Goal: Information Seeking & Learning: Learn about a topic

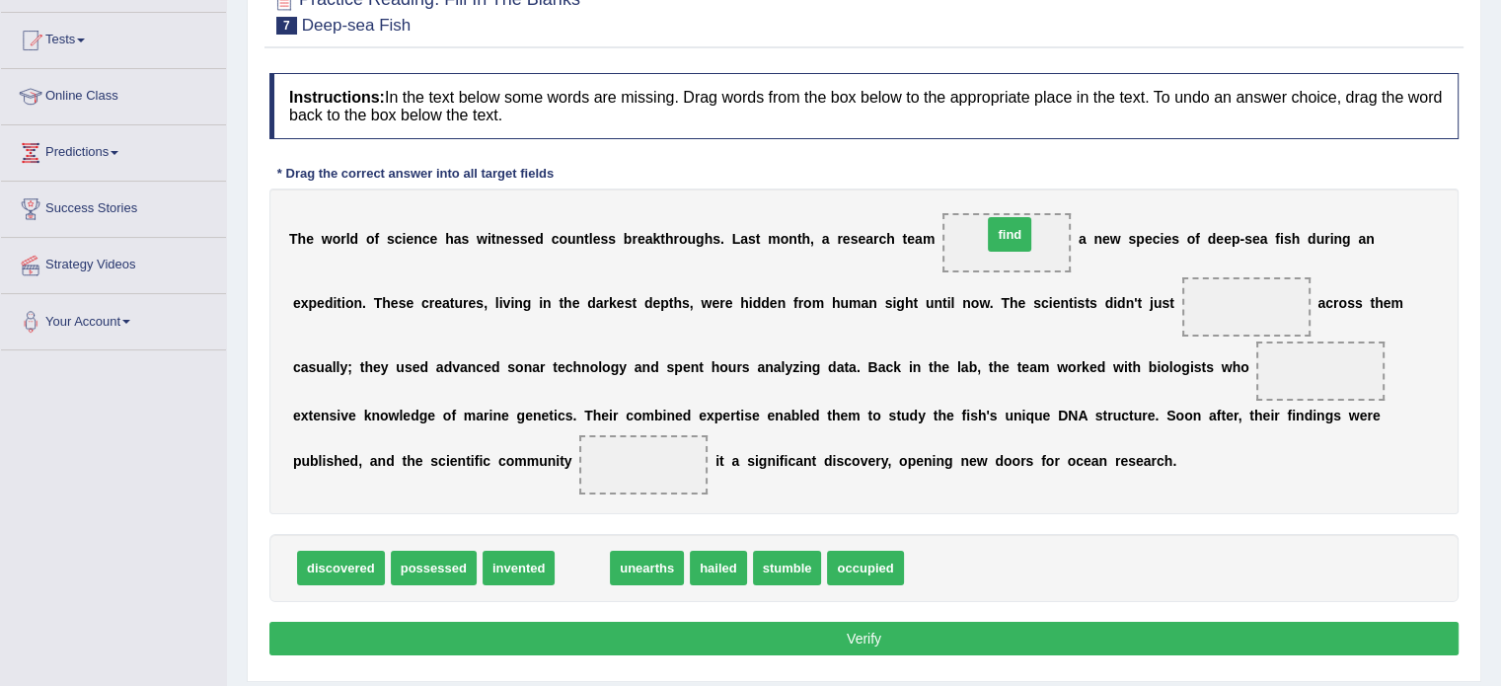
drag, startPoint x: 581, startPoint y: 562, endPoint x: 1009, endPoint y: 229, distance: 542.7
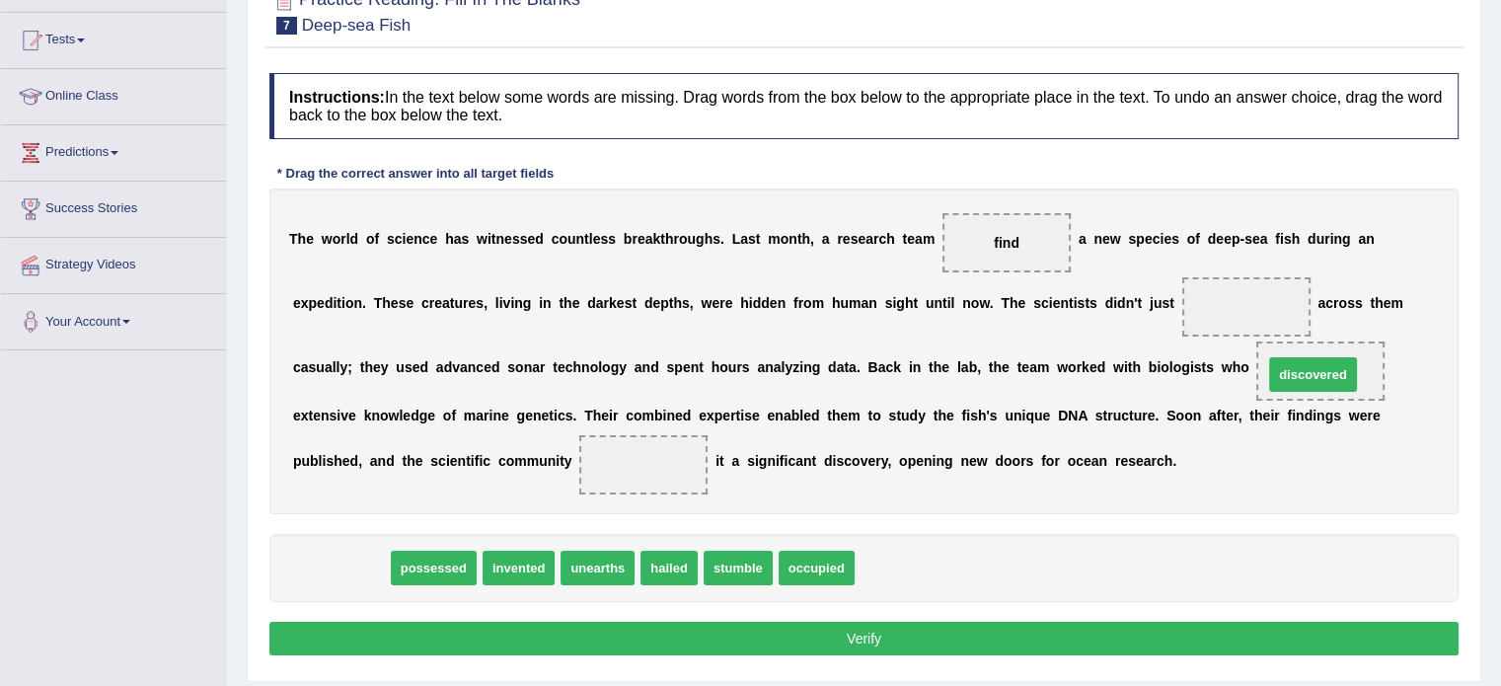
drag, startPoint x: 332, startPoint y: 559, endPoint x: 1304, endPoint y: 366, distance: 990.9
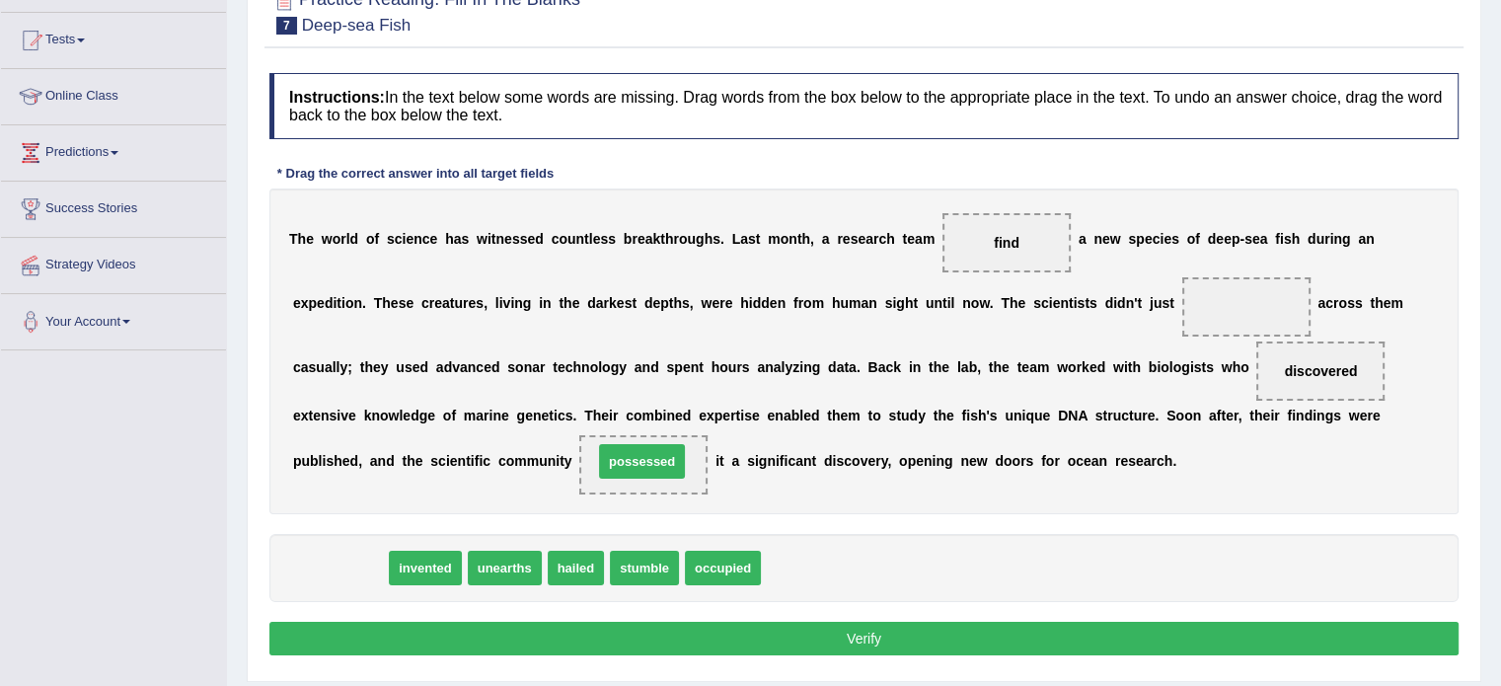
drag, startPoint x: 349, startPoint y: 567, endPoint x: 651, endPoint y: 461, distance: 320.2
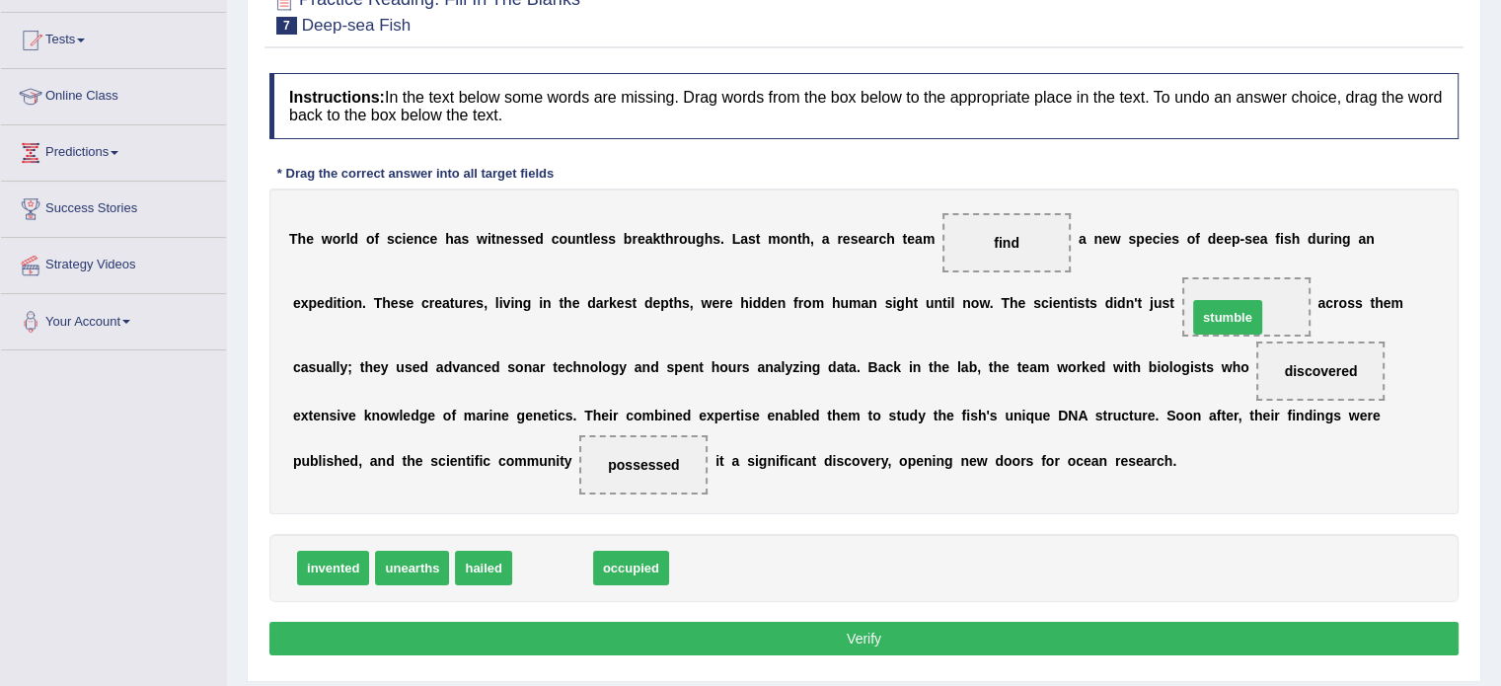
drag, startPoint x: 560, startPoint y: 569, endPoint x: 1235, endPoint y: 319, distance: 719.9
click at [757, 634] on button "Verify" at bounding box center [863, 639] width 1189 height 34
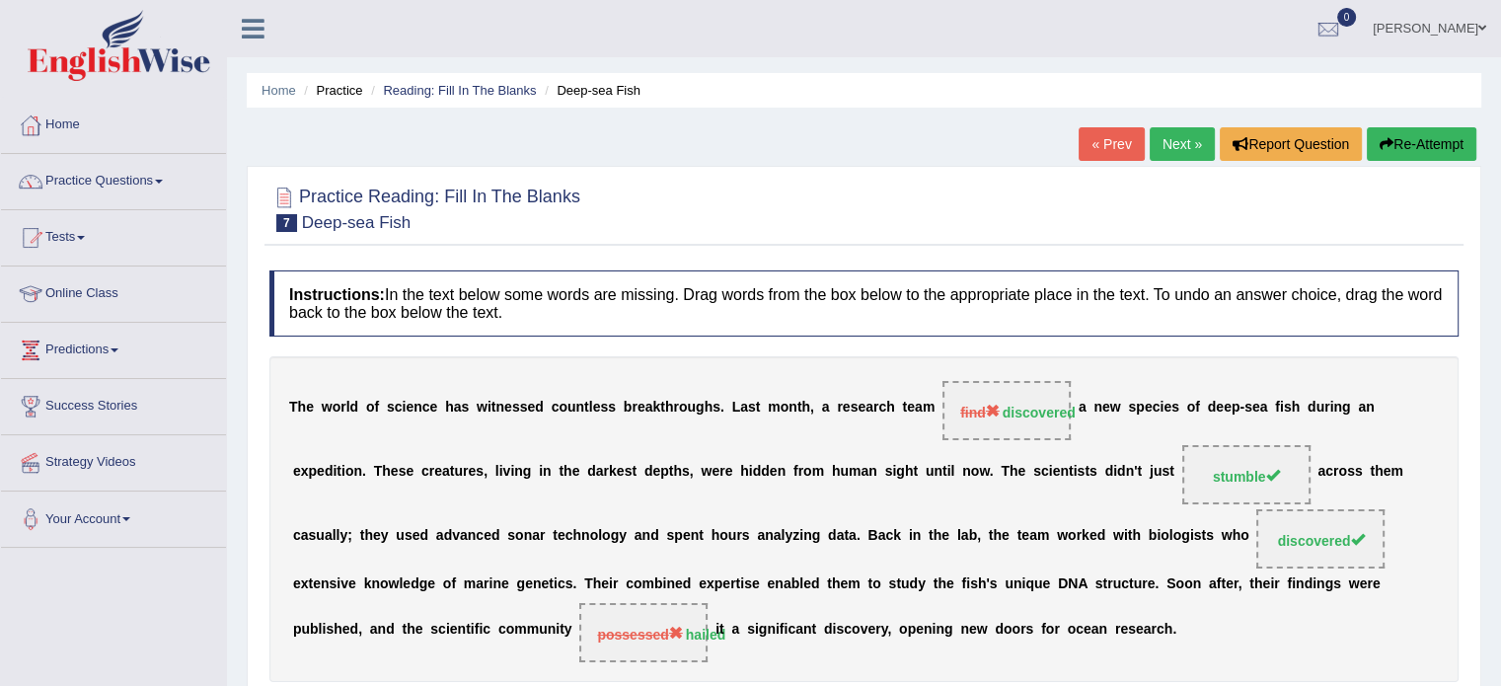
click at [1169, 141] on link "Next »" at bounding box center [1181, 144] width 65 height 34
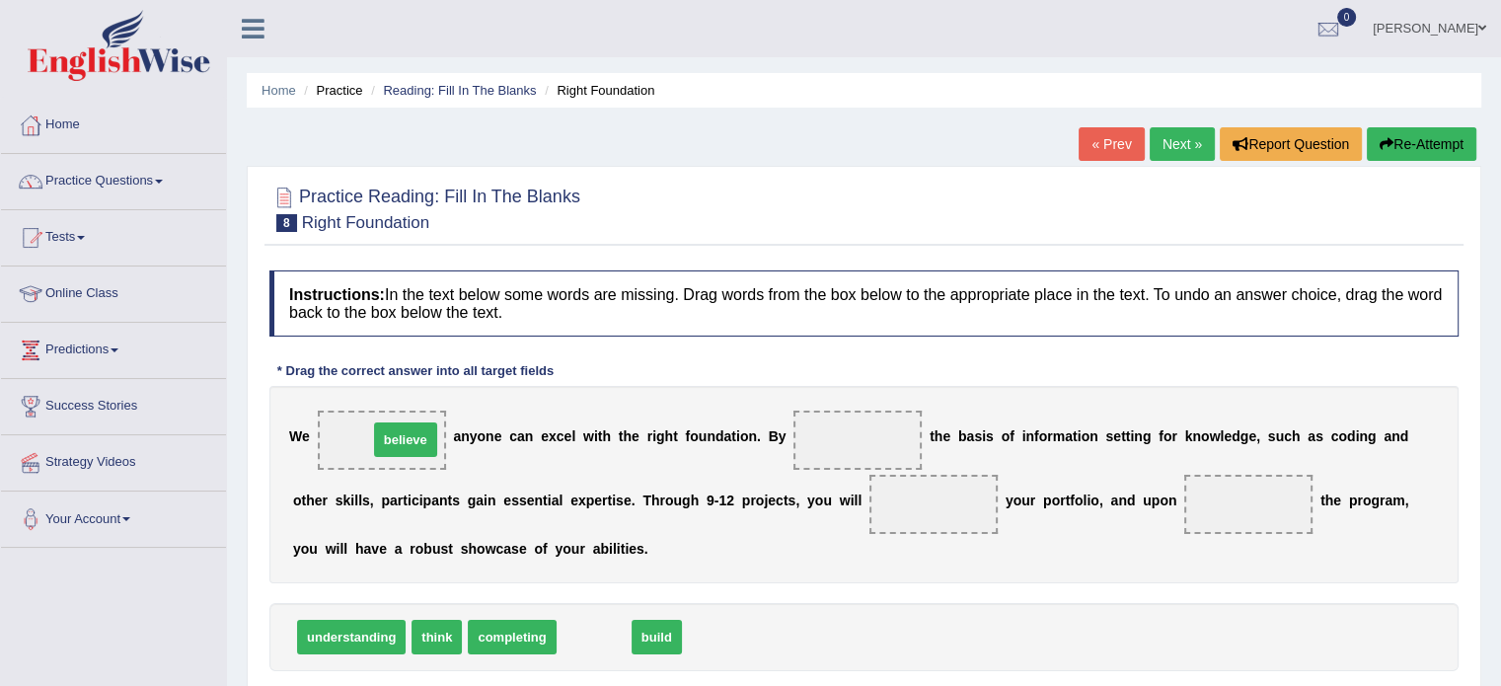
drag, startPoint x: 585, startPoint y: 635, endPoint x: 397, endPoint y: 438, distance: 272.9
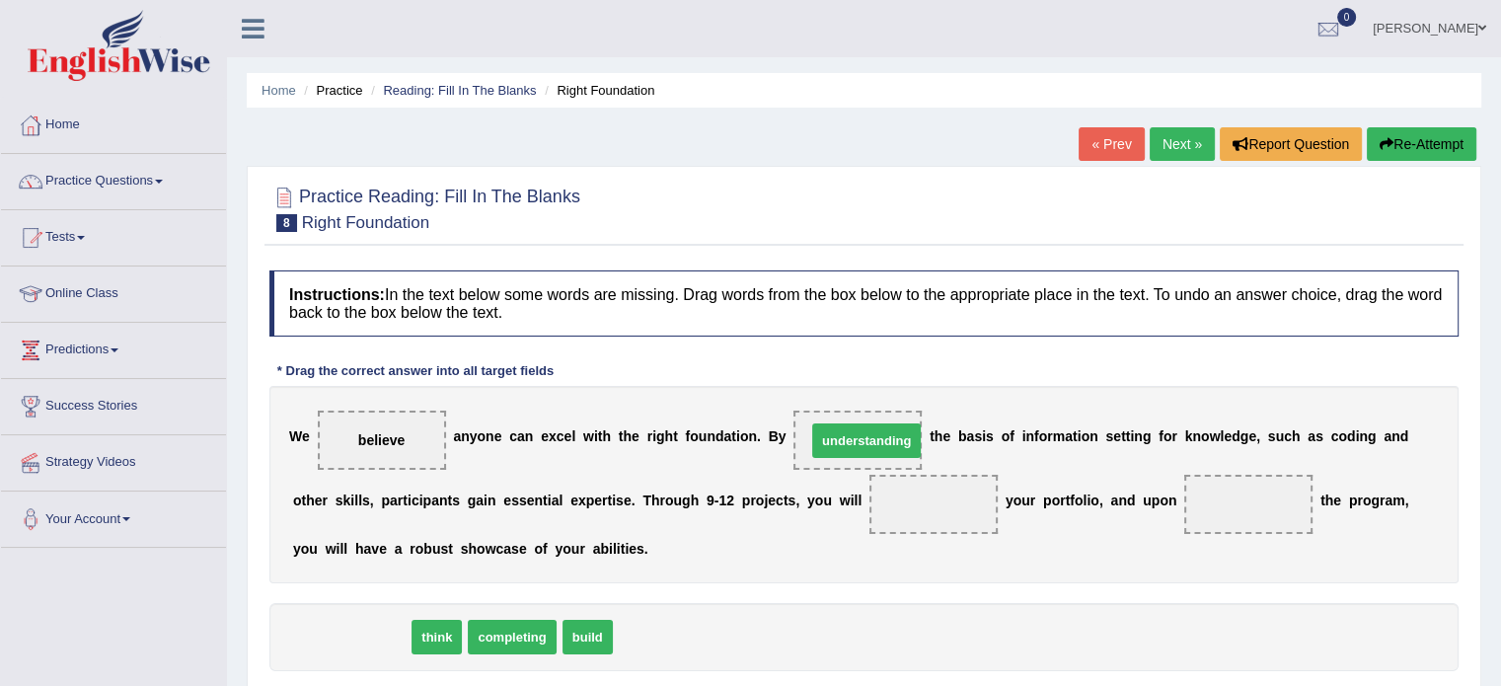
drag, startPoint x: 364, startPoint y: 636, endPoint x: 879, endPoint y: 440, distance: 551.2
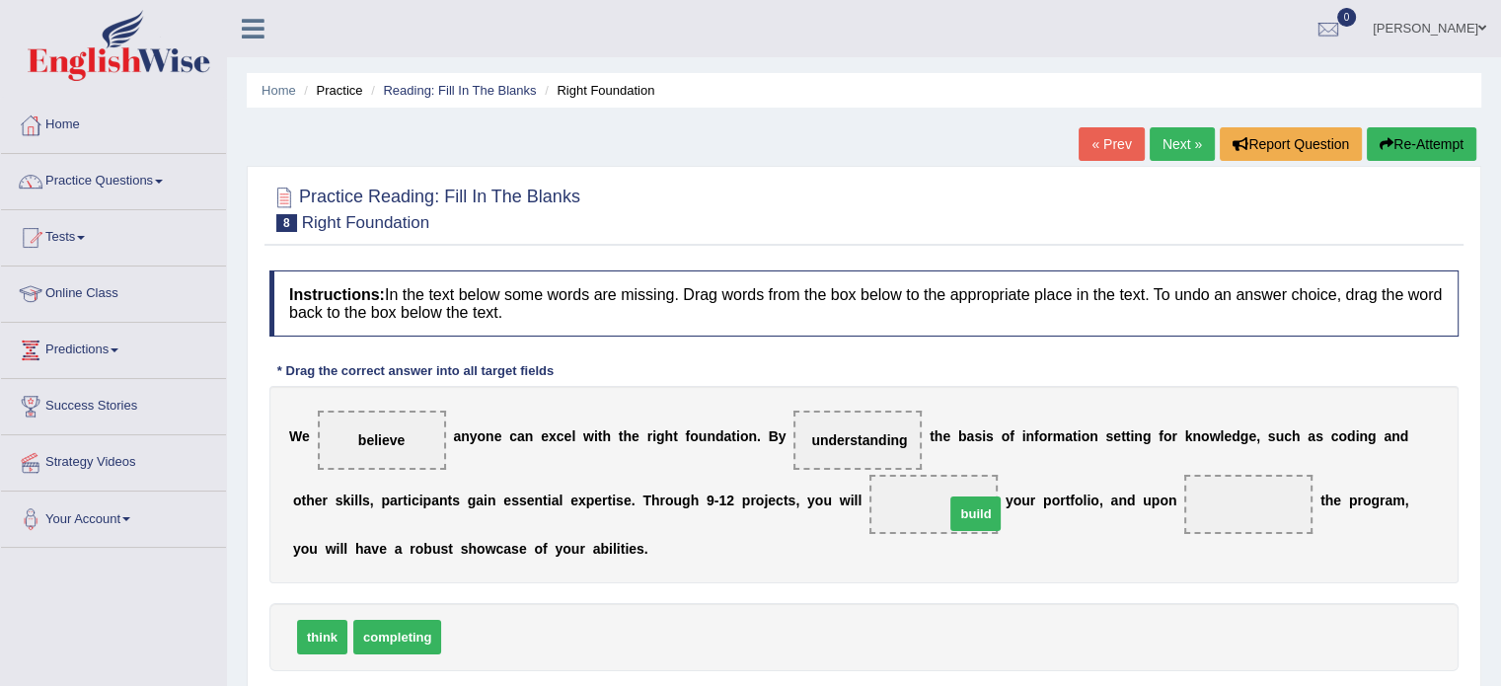
drag, startPoint x: 484, startPoint y: 628, endPoint x: 988, endPoint y: 505, distance: 518.1
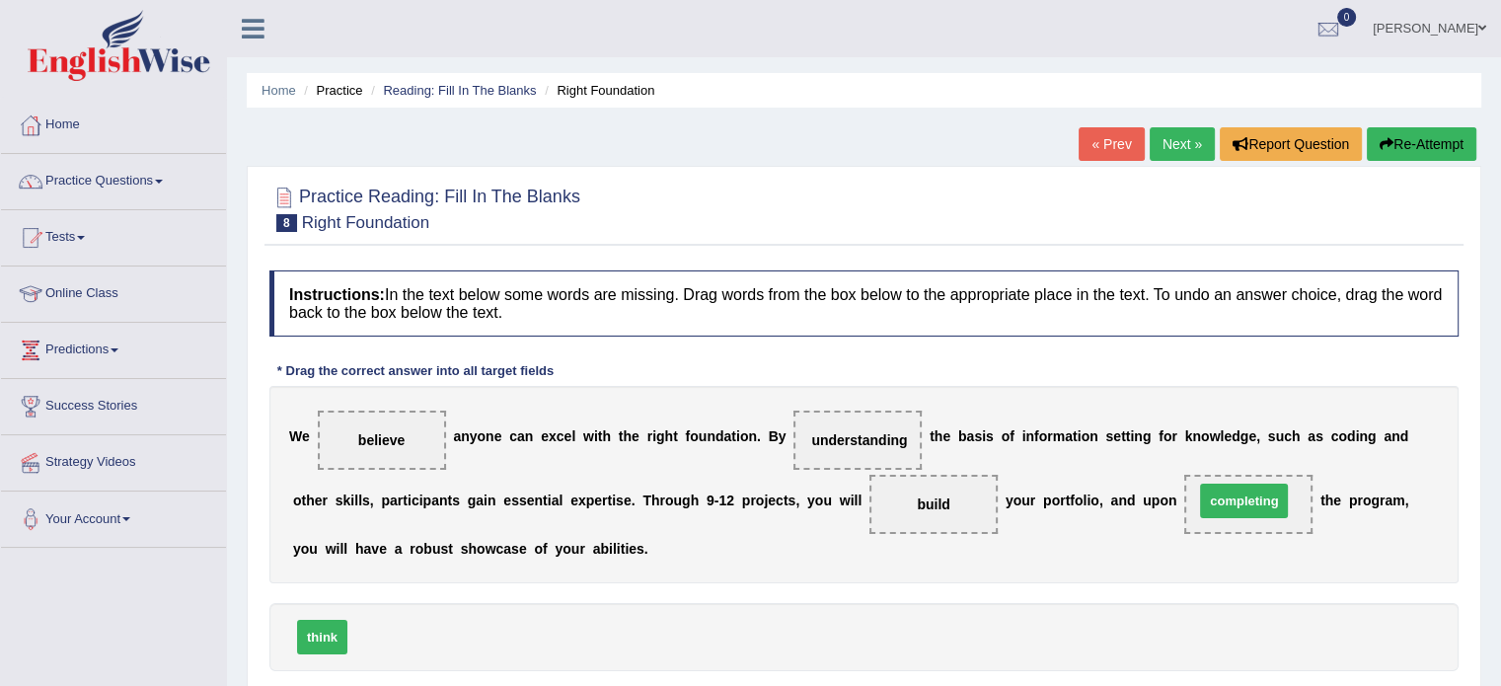
drag, startPoint x: 389, startPoint y: 636, endPoint x: 1235, endPoint y: 500, distance: 857.4
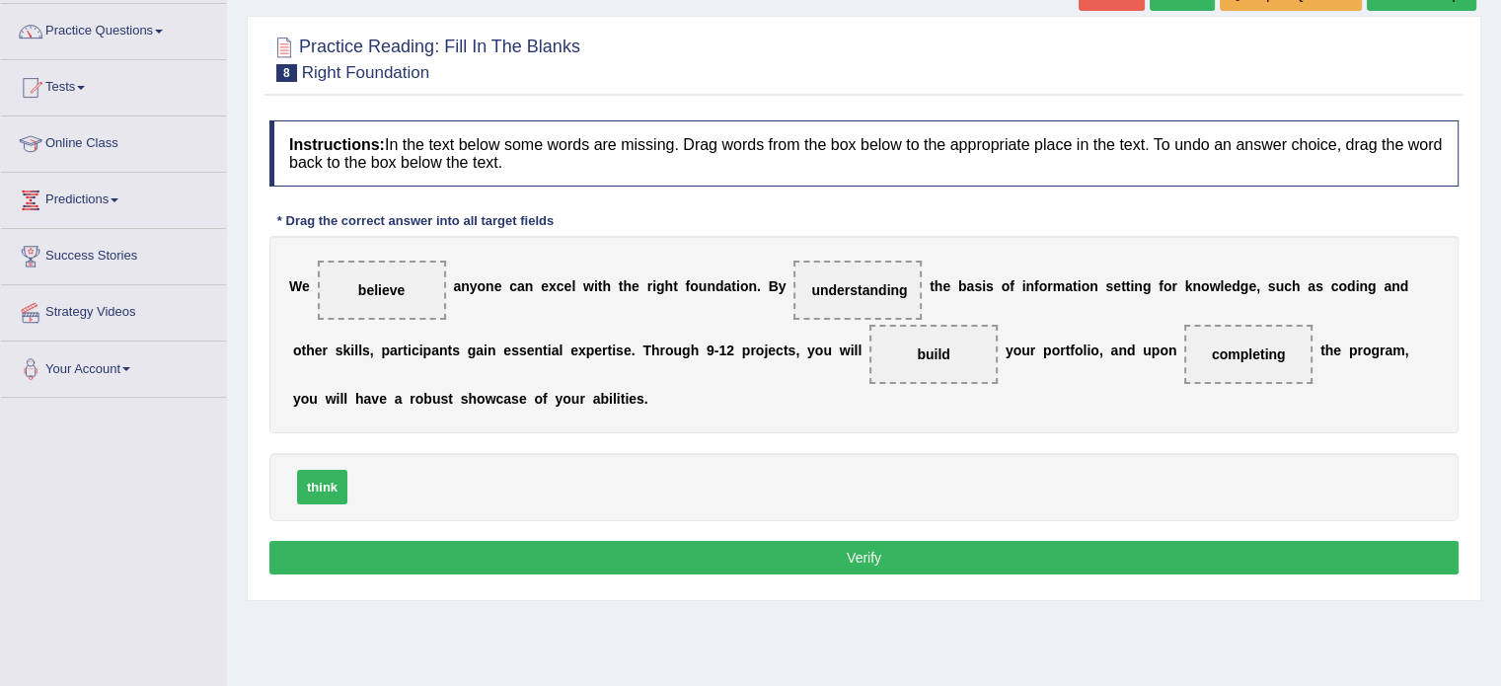
scroll to position [197, 0]
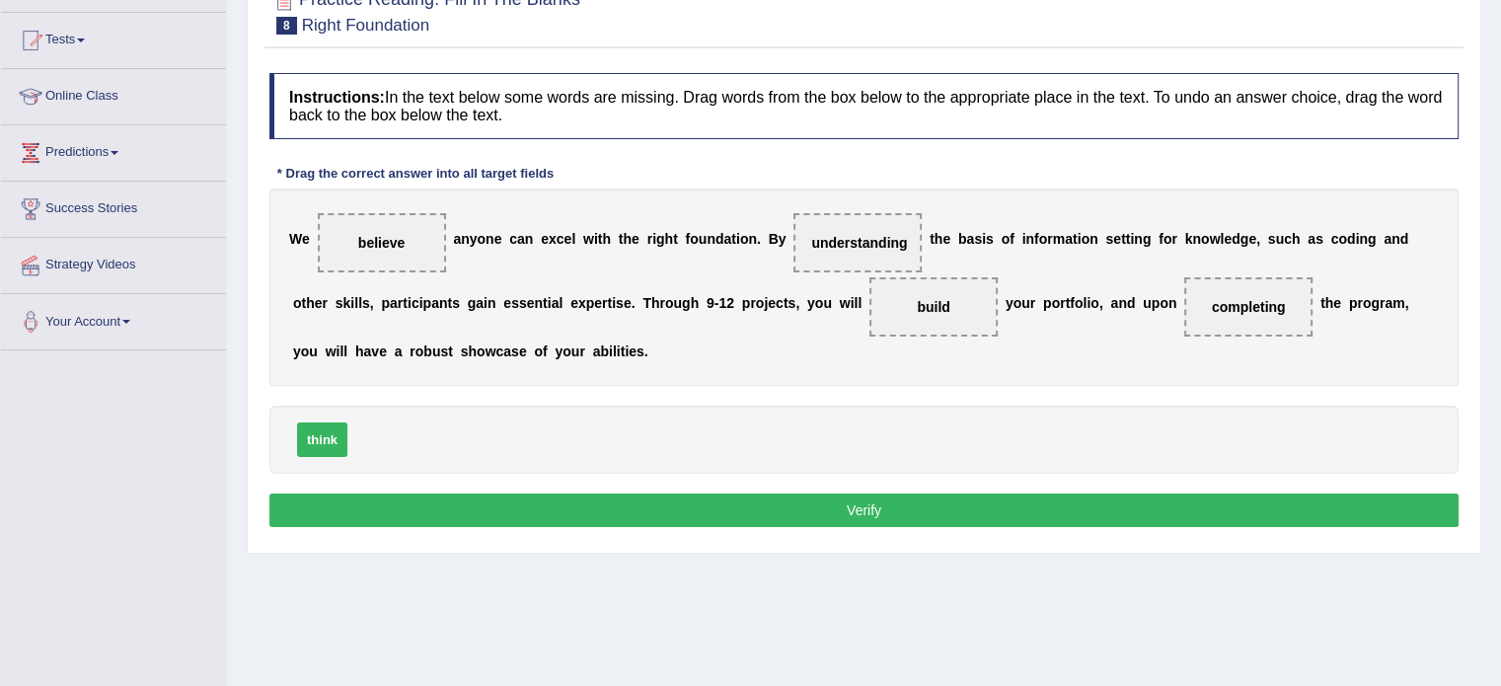
click at [833, 500] on button "Verify" at bounding box center [863, 510] width 1189 height 34
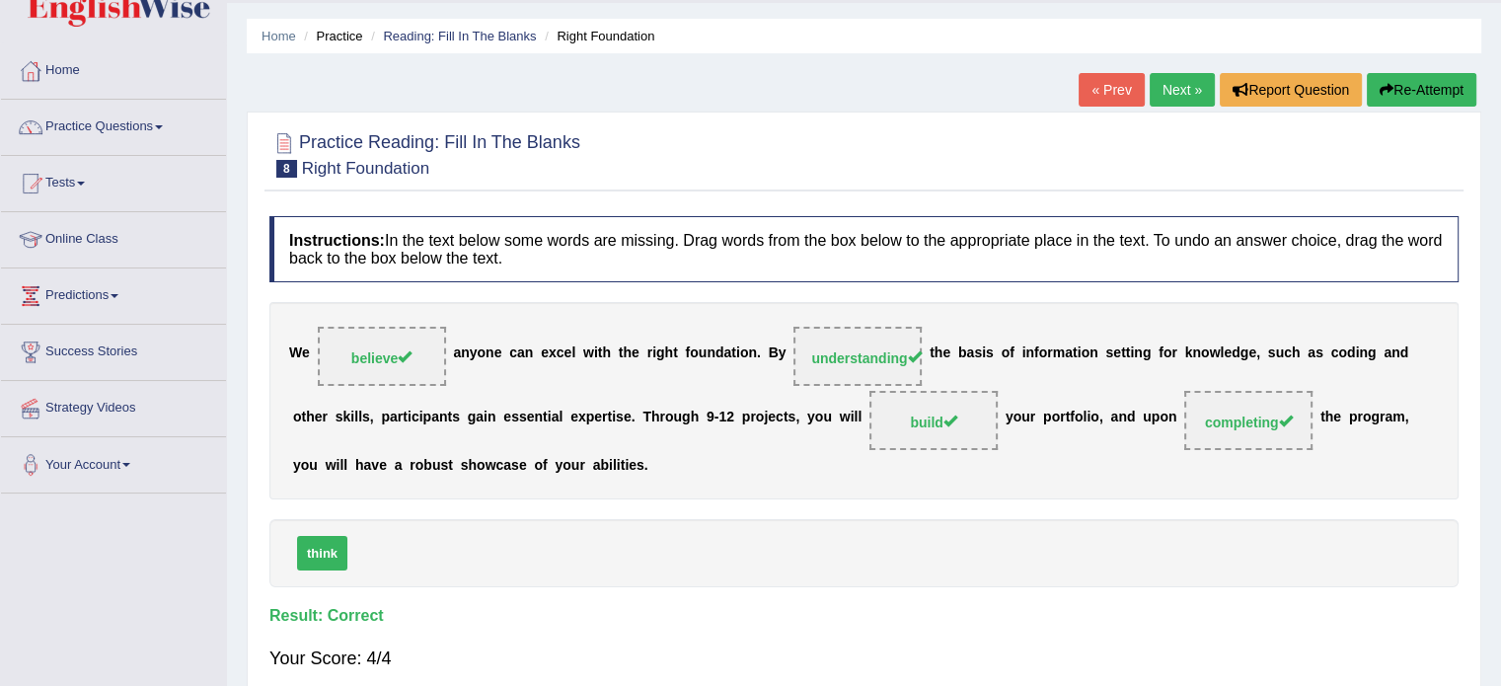
scroll to position [0, 0]
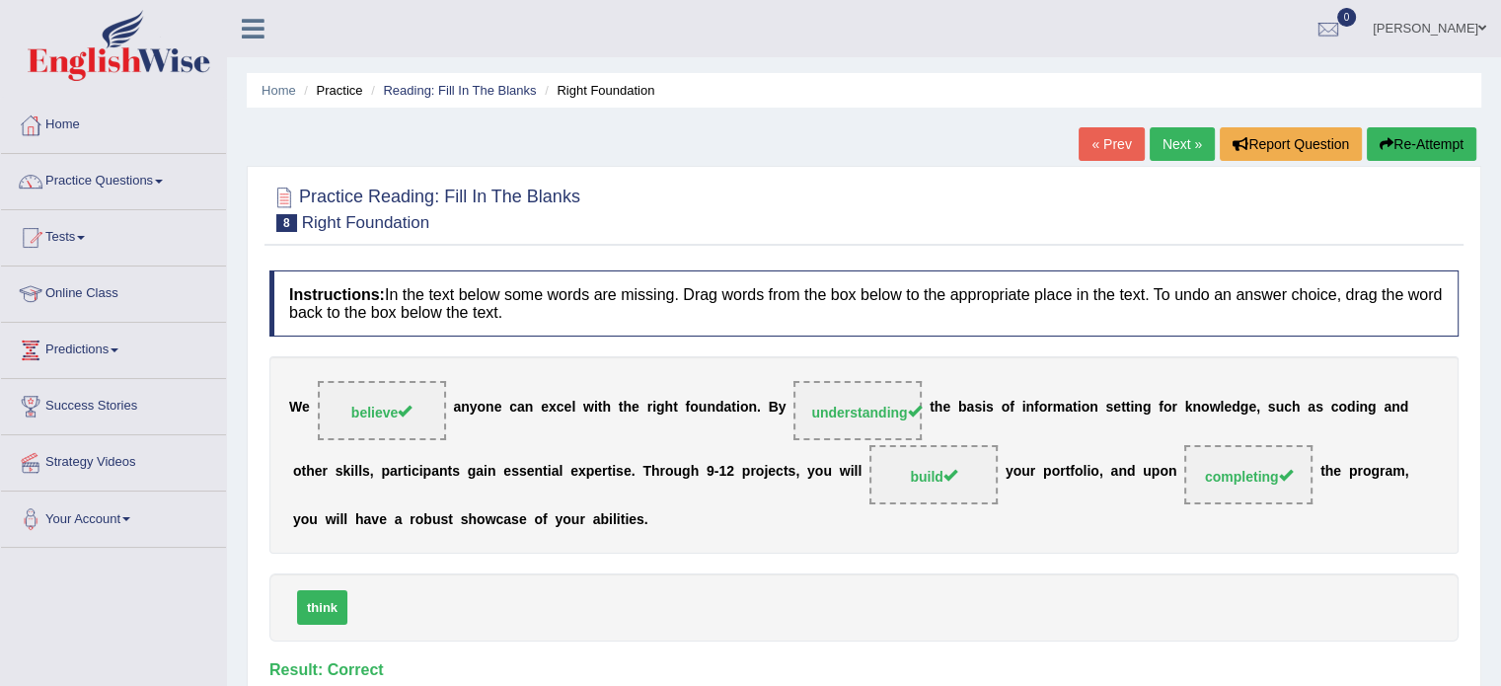
click at [1173, 151] on link "Next »" at bounding box center [1181, 144] width 65 height 34
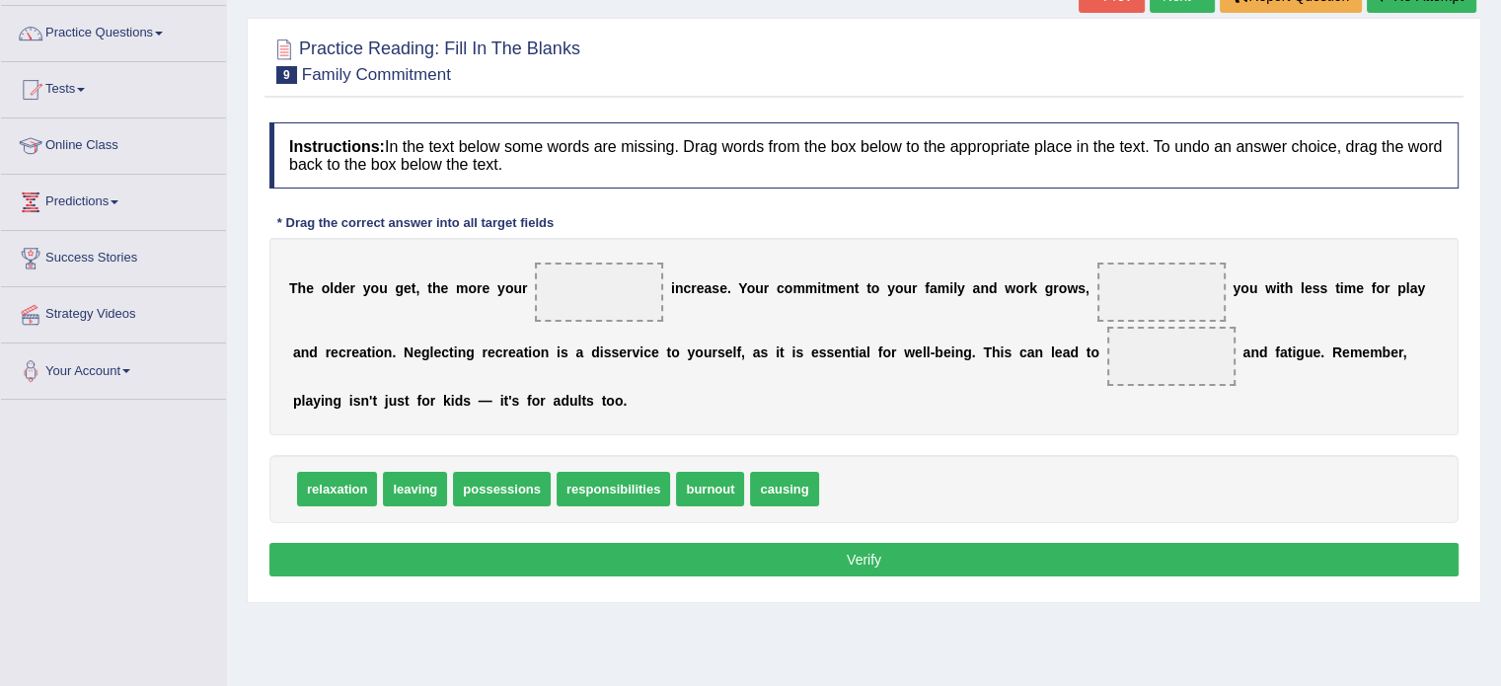
scroll to position [197, 0]
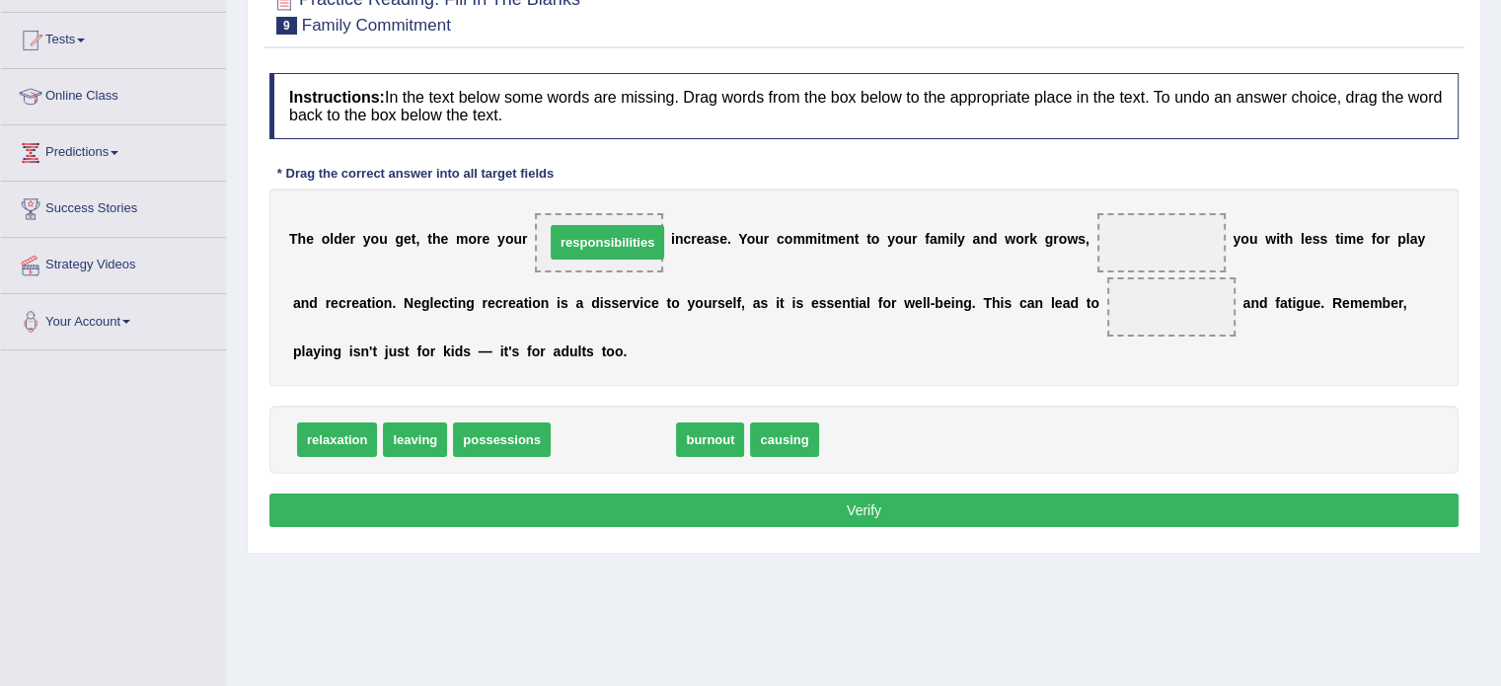
drag, startPoint x: 606, startPoint y: 439, endPoint x: 602, endPoint y: 242, distance: 197.4
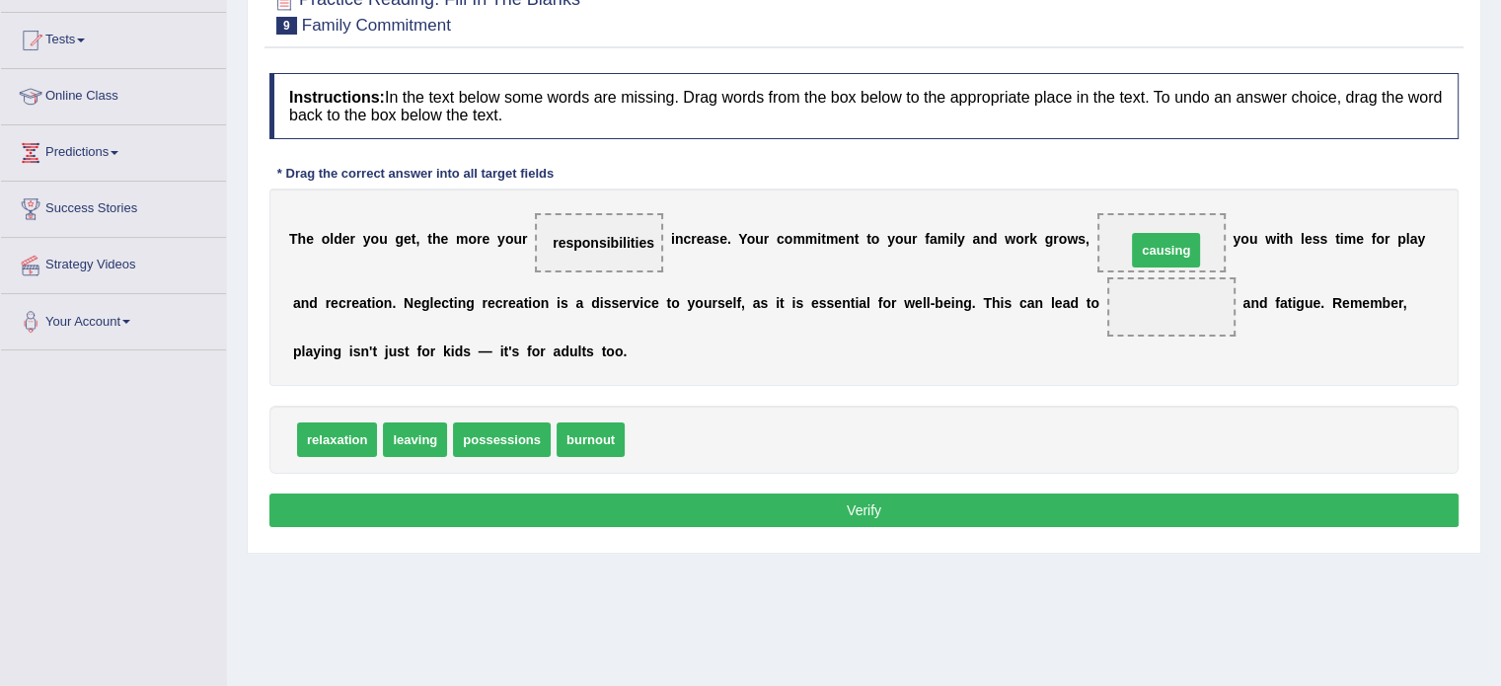
drag, startPoint x: 687, startPoint y: 438, endPoint x: 1188, endPoint y: 249, distance: 535.8
drag, startPoint x: 588, startPoint y: 435, endPoint x: 1166, endPoint y: 315, distance: 590.6
click at [911, 512] on button "Verify" at bounding box center [863, 510] width 1189 height 34
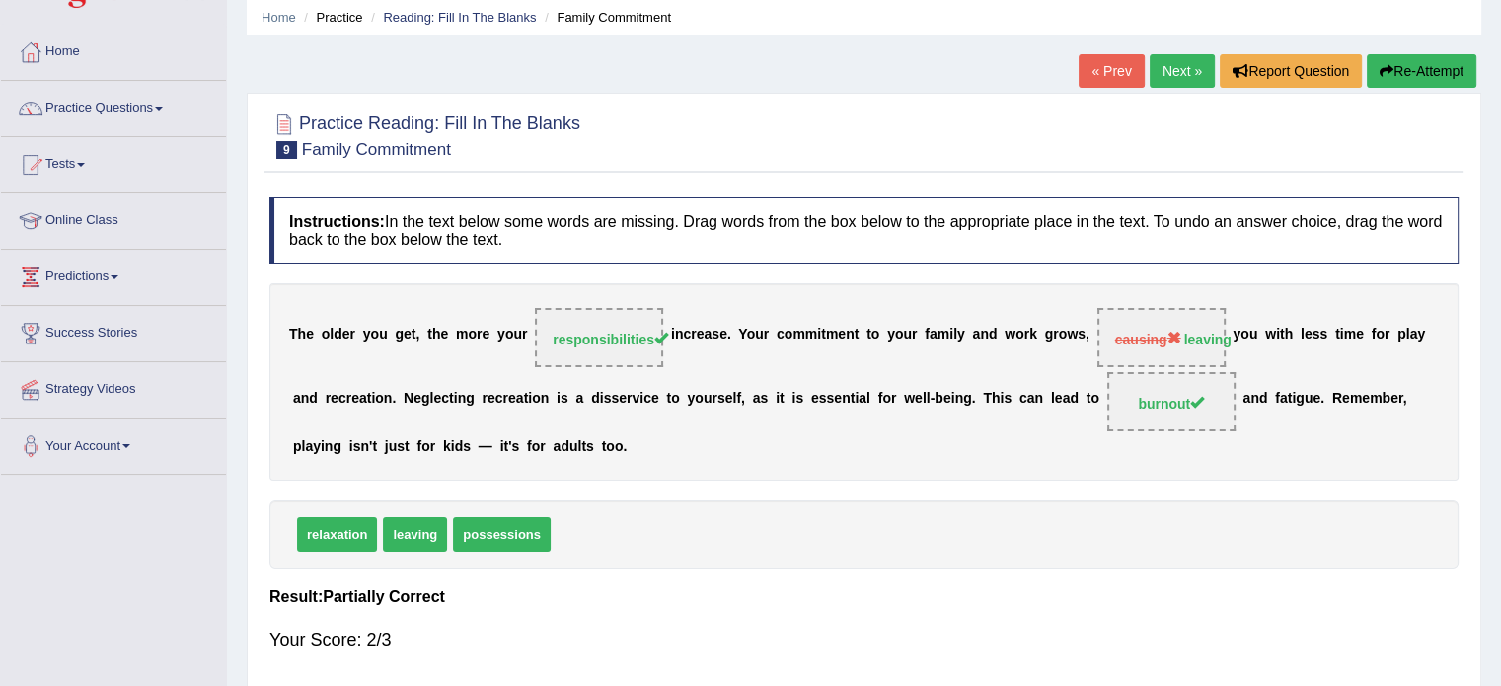
scroll to position [0, 0]
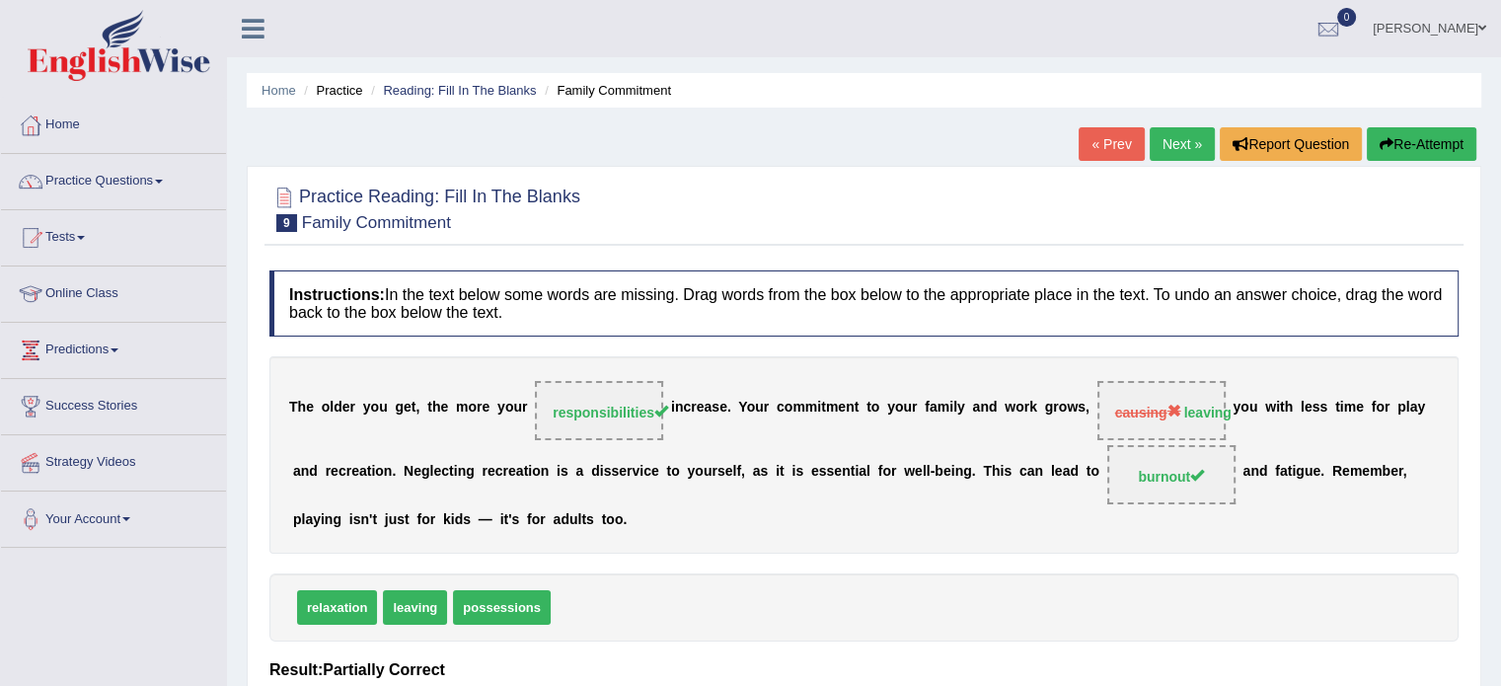
click at [1164, 145] on link "Next »" at bounding box center [1181, 144] width 65 height 34
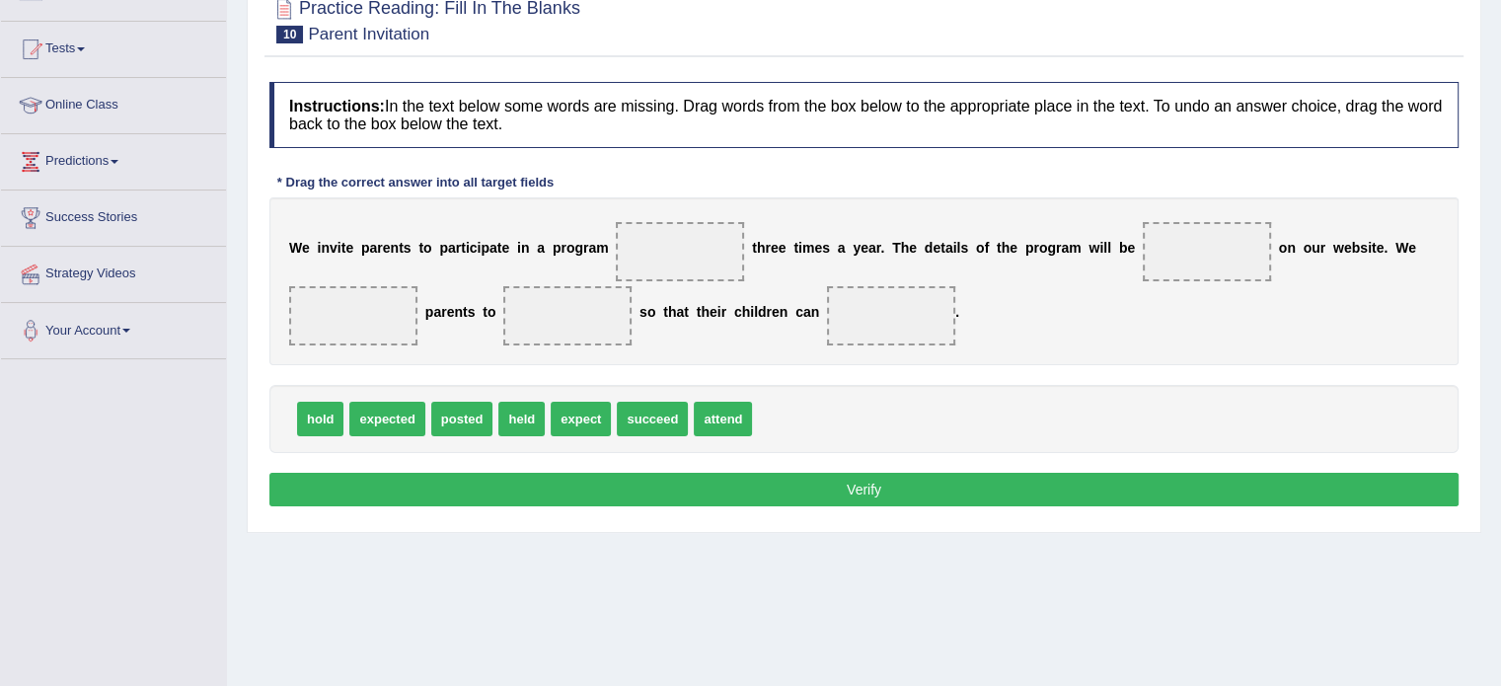
scroll to position [197, 0]
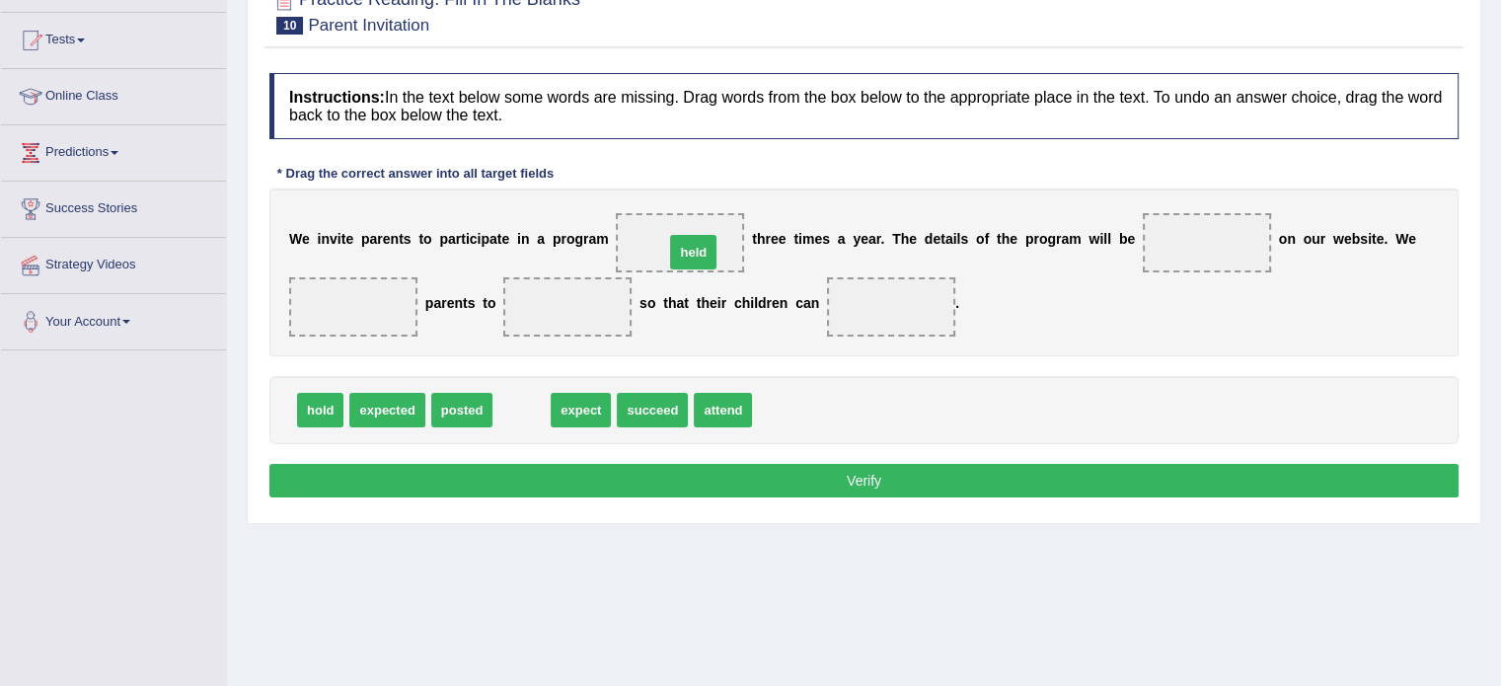
drag, startPoint x: 536, startPoint y: 406, endPoint x: 707, endPoint y: 248, distance: 233.2
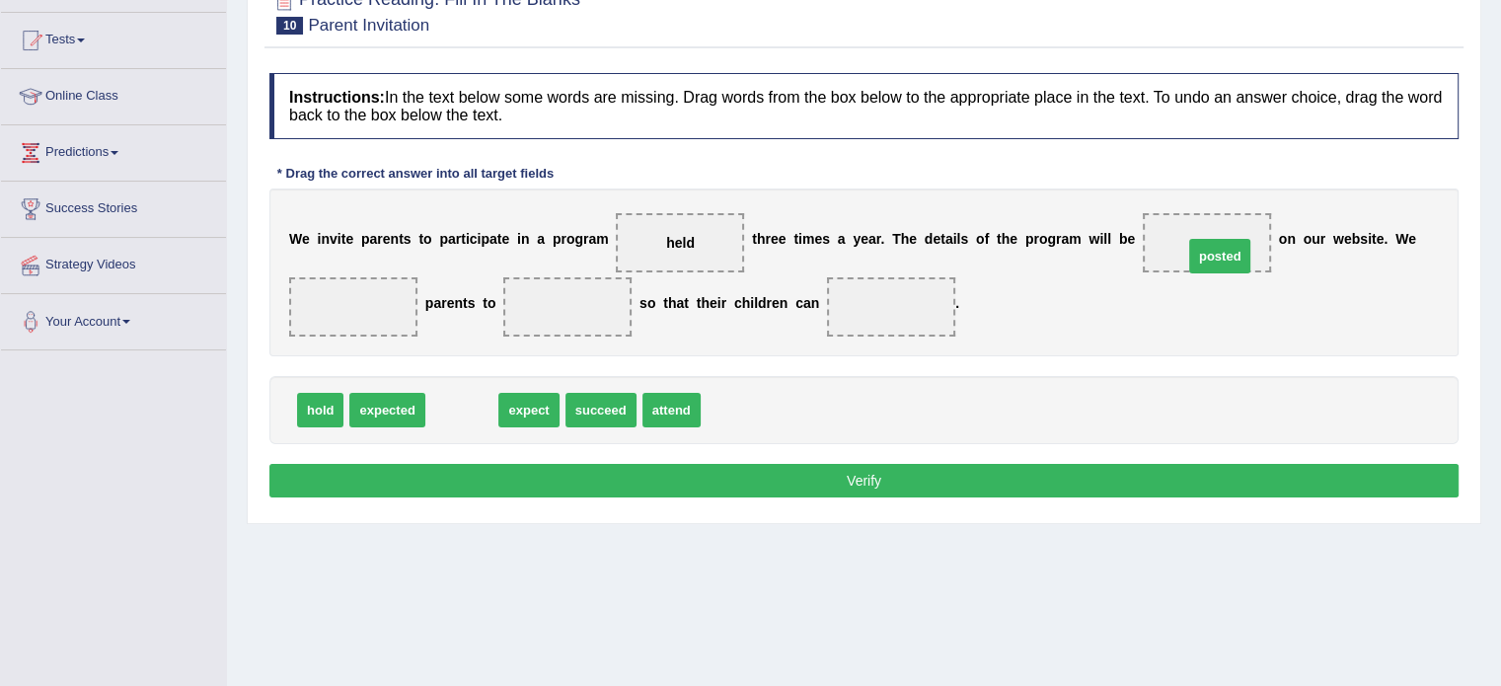
drag, startPoint x: 454, startPoint y: 413, endPoint x: 1212, endPoint y: 259, distance: 773.2
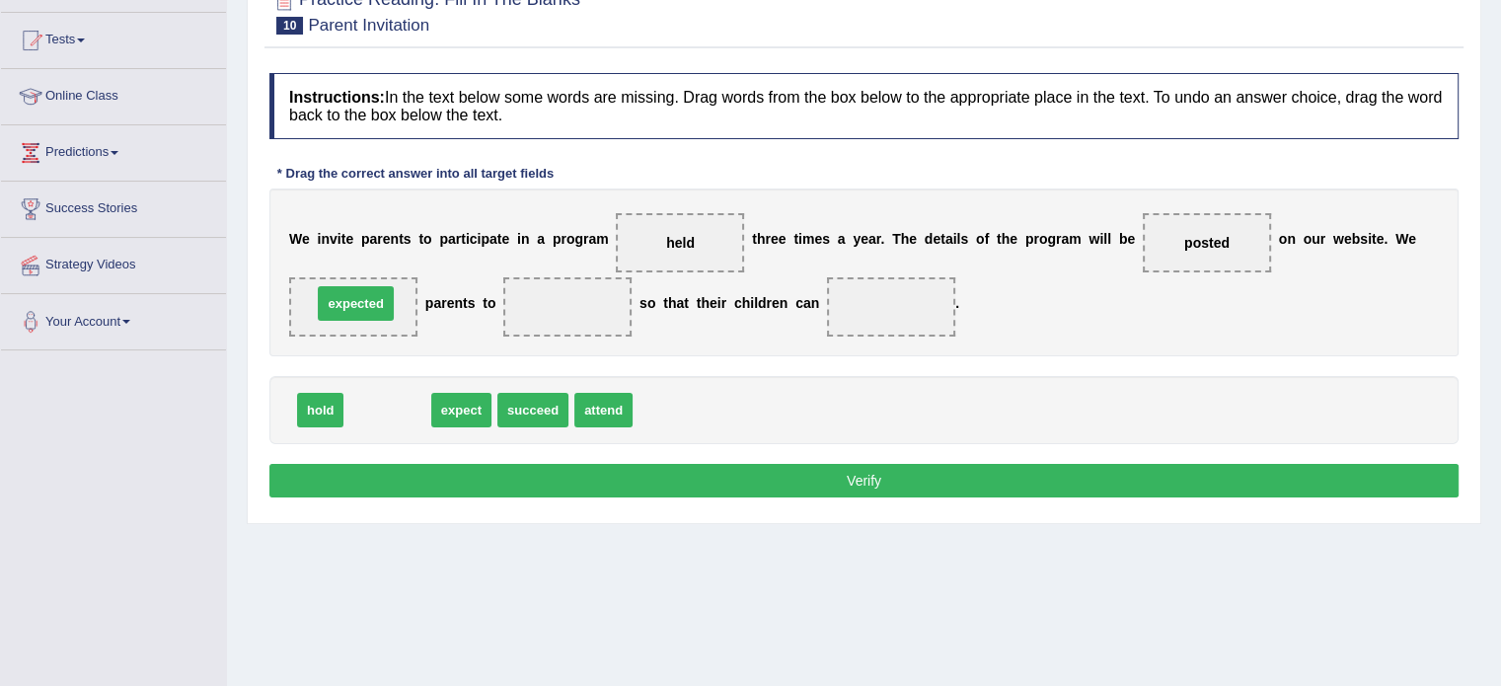
drag, startPoint x: 367, startPoint y: 409, endPoint x: 334, endPoint y: 305, distance: 109.5
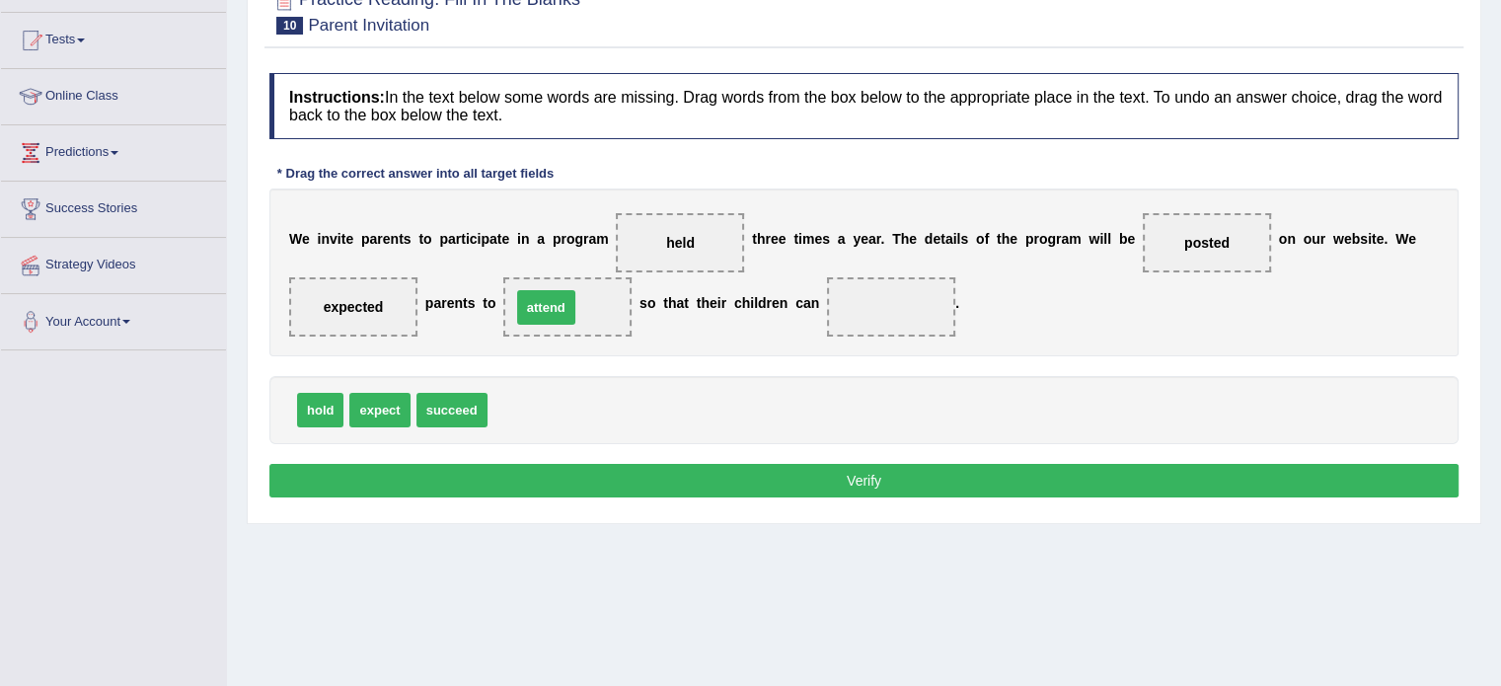
drag, startPoint x: 524, startPoint y: 411, endPoint x: 548, endPoint y: 309, distance: 105.3
drag, startPoint x: 459, startPoint y: 411, endPoint x: 884, endPoint y: 299, distance: 439.9
click at [781, 464] on button "Verify" at bounding box center [863, 481] width 1189 height 34
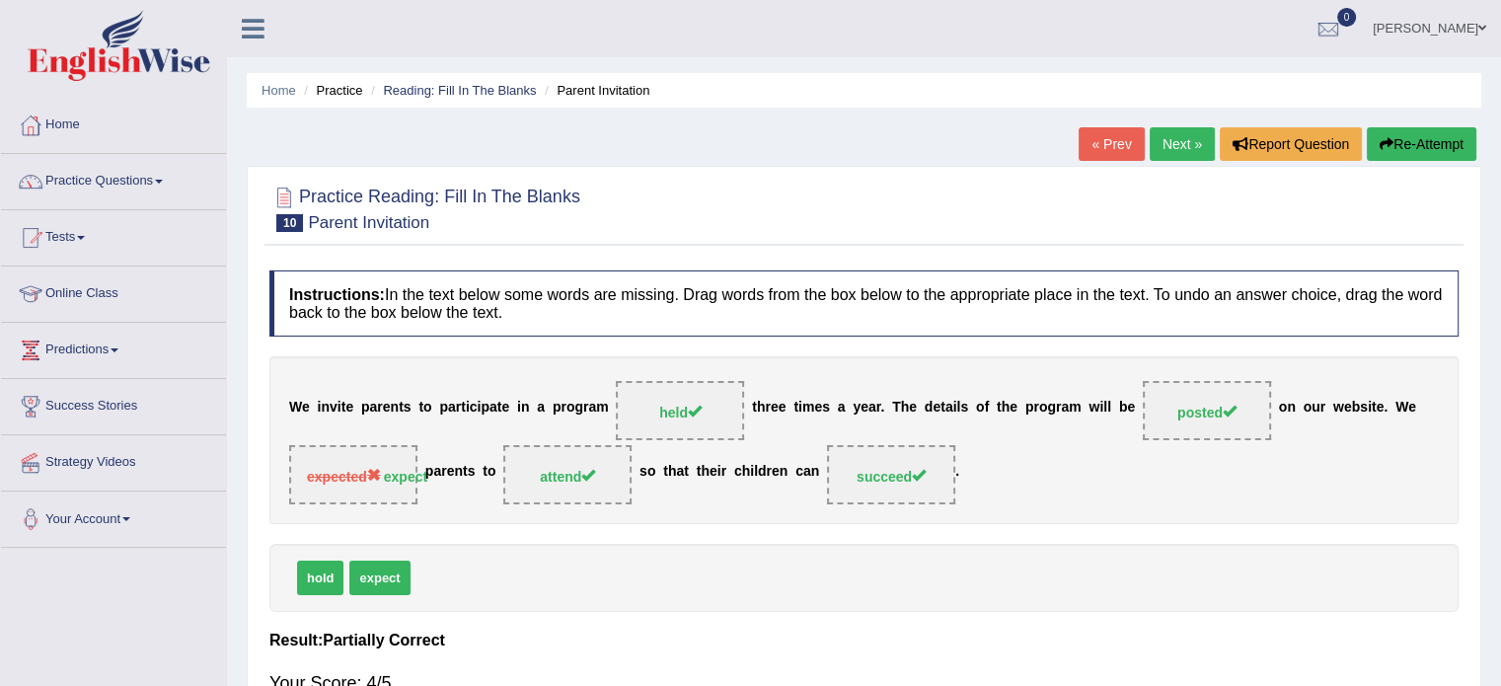
scroll to position [99, 0]
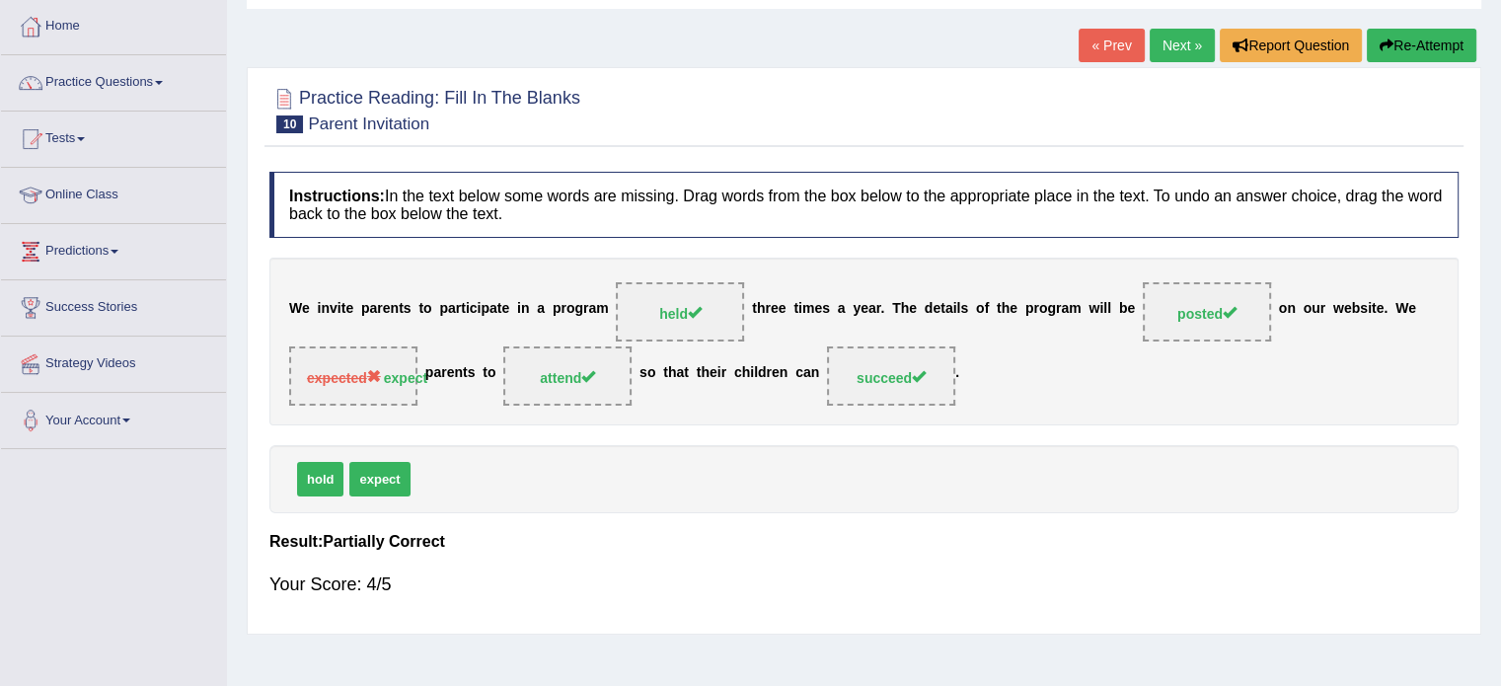
click at [1169, 46] on link "Next »" at bounding box center [1181, 46] width 65 height 34
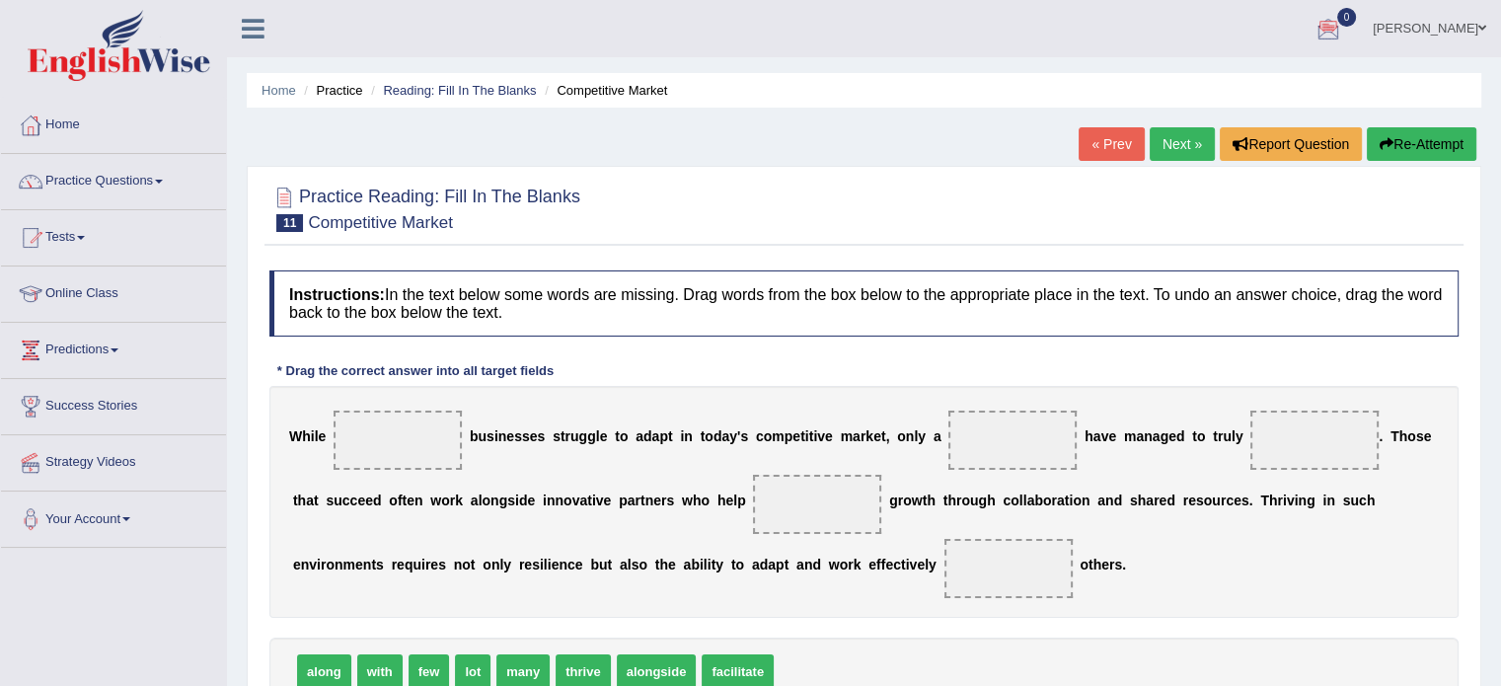
click at [1343, 30] on div at bounding box center [1328, 30] width 30 height 30
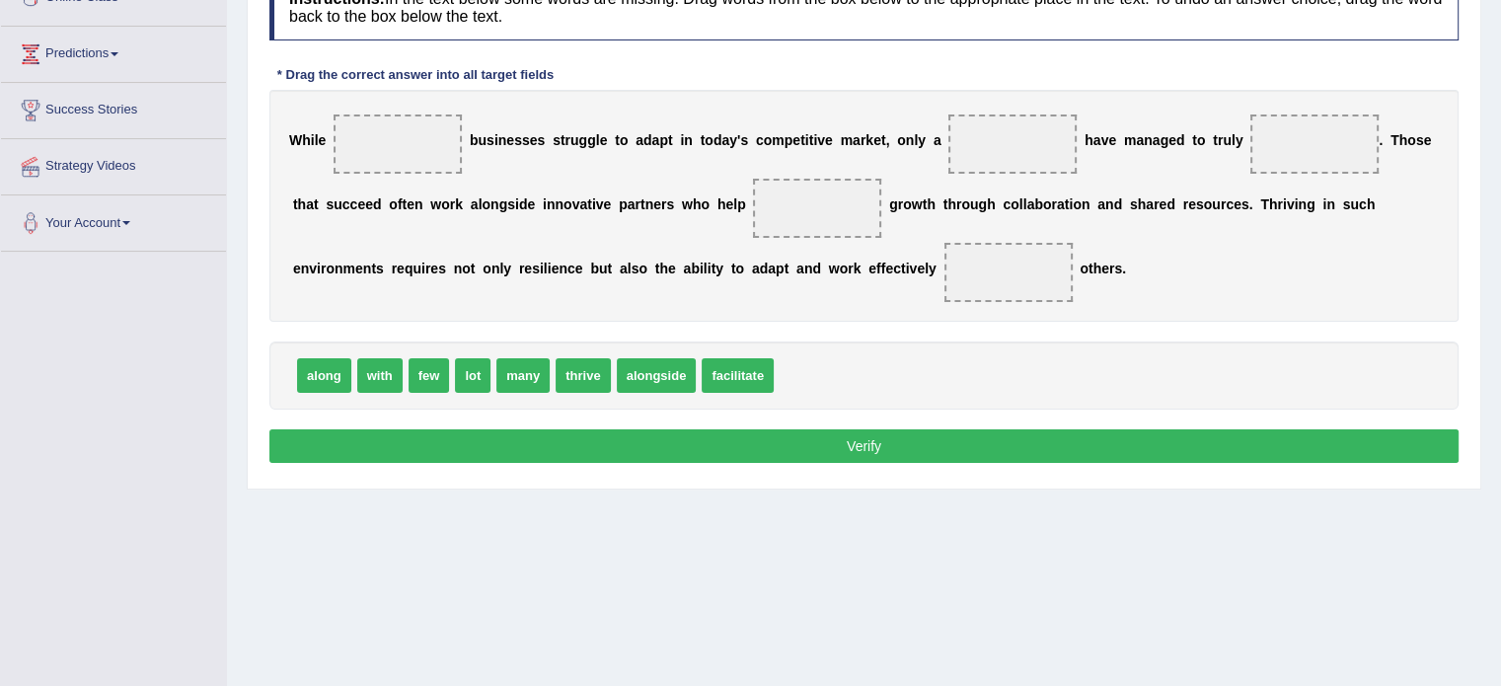
scroll to position [350, 0]
